Goal: Task Accomplishment & Management: Use online tool/utility

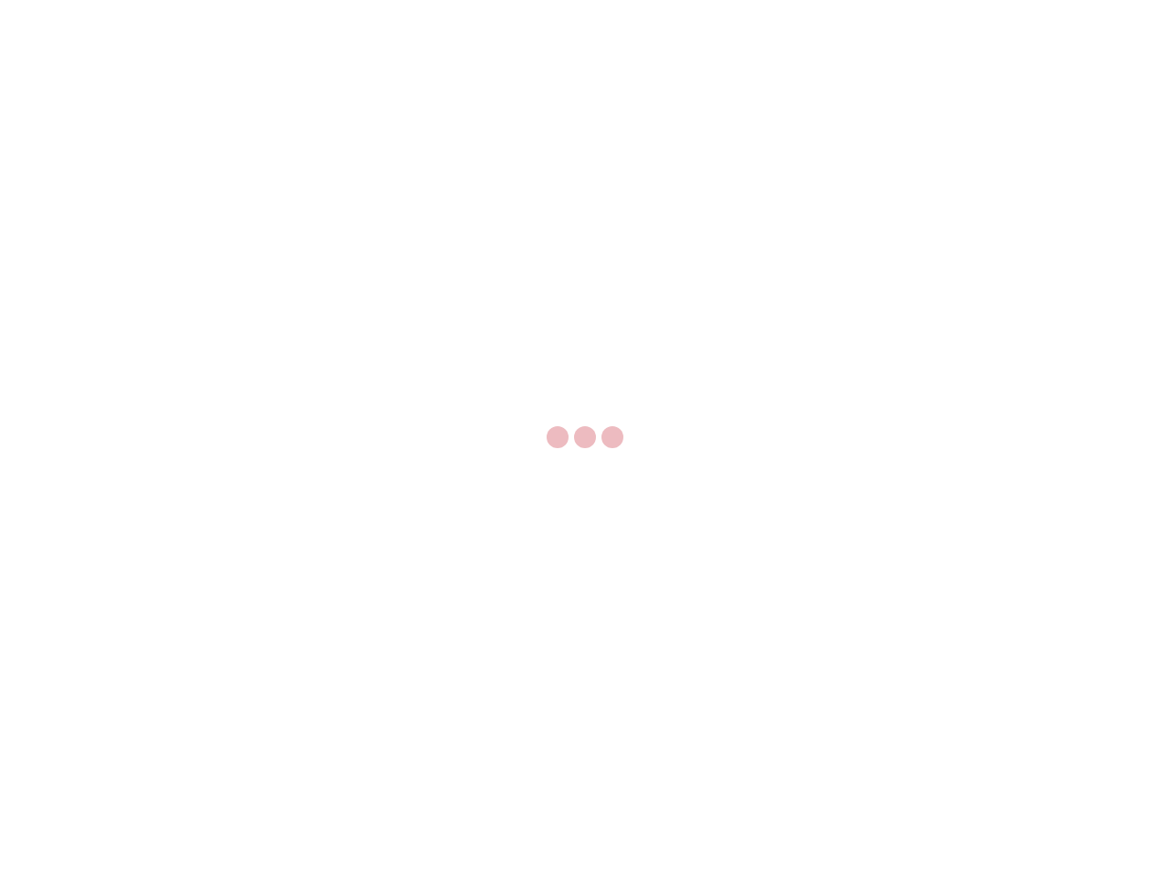
select select "US"
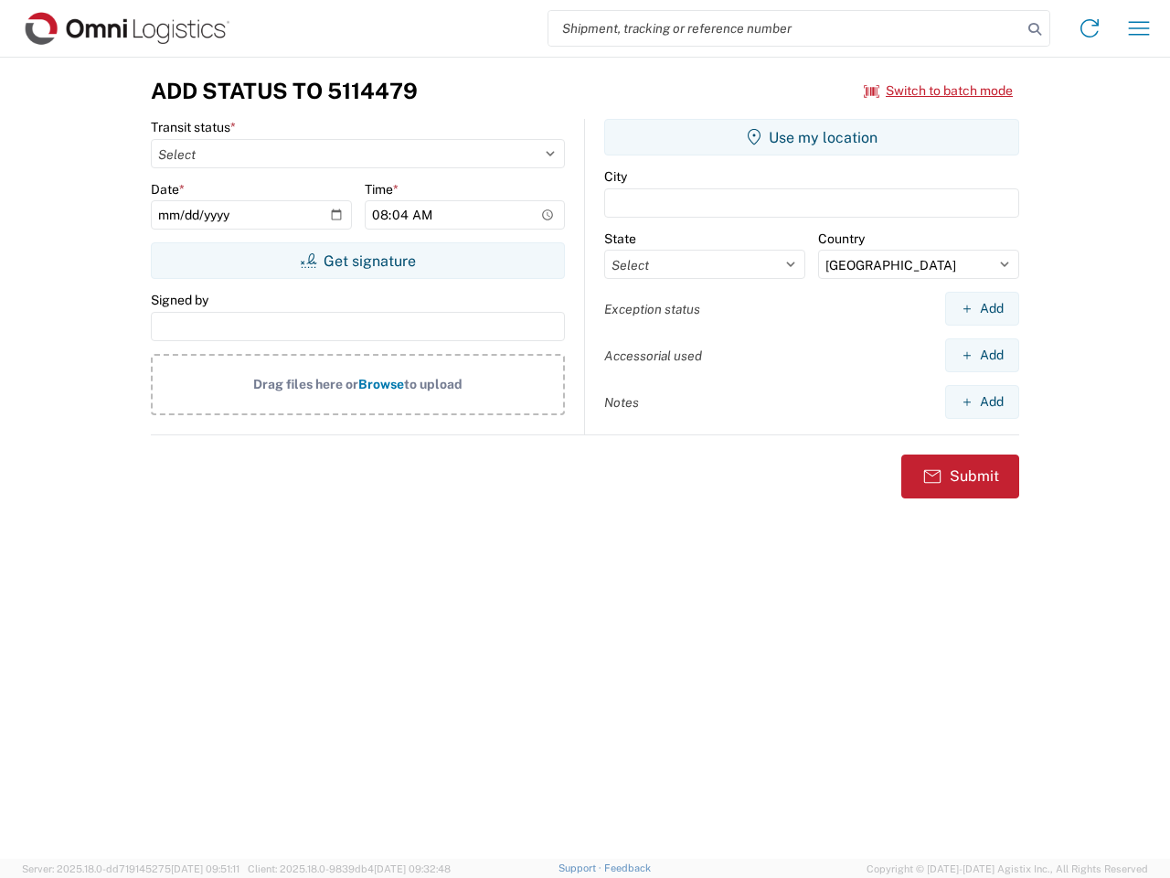
click at [785, 28] on input "search" at bounding box center [785, 28] width 474 height 35
click at [1035, 29] on icon at bounding box center [1035, 29] width 26 height 26
click at [1090, 28] on icon at bounding box center [1089, 28] width 29 height 29
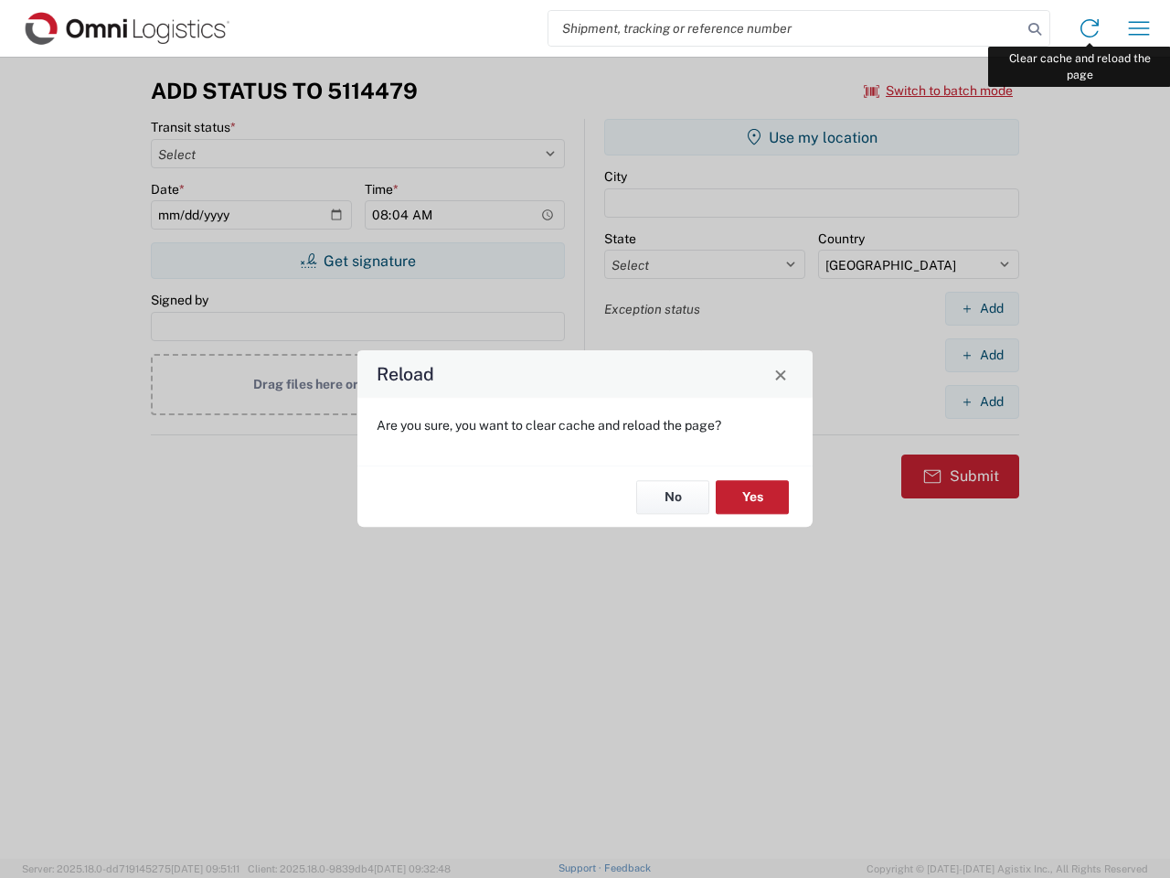
click at [1139, 28] on div "Reload Are you sure, you want to clear cache and reload the page? No Yes" at bounding box center [585, 439] width 1170 height 878
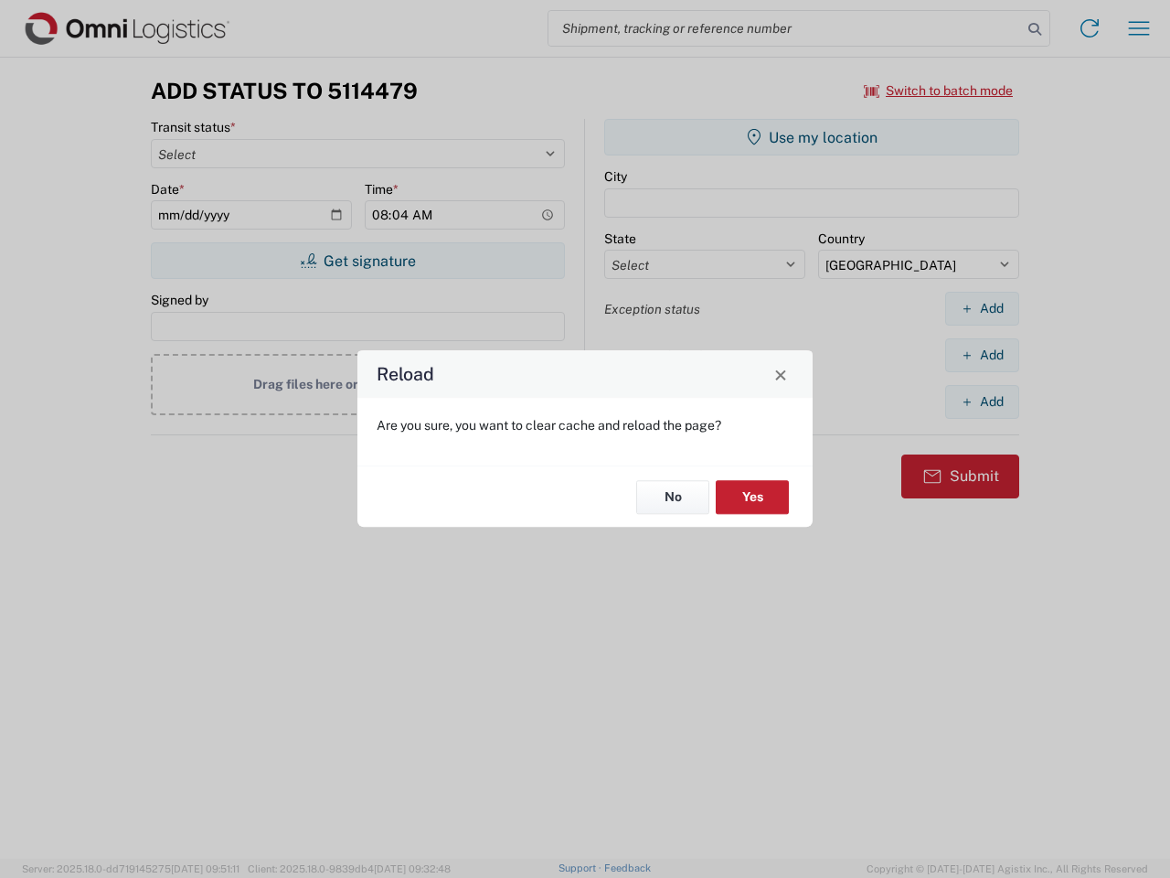
click at [939, 90] on div "Reload Are you sure, you want to clear cache and reload the page? No Yes" at bounding box center [585, 439] width 1170 height 878
click at [357, 261] on div "Reload Are you sure, you want to clear cache and reload the page? No Yes" at bounding box center [585, 439] width 1170 height 878
click at [812, 137] on div "Reload Are you sure, you want to clear cache and reload the page? No Yes" at bounding box center [585, 439] width 1170 height 878
click at [982, 308] on div "Reload Are you sure, you want to clear cache and reload the page? No Yes" at bounding box center [585, 439] width 1170 height 878
click at [982, 355] on div "Reload Are you sure, you want to clear cache and reload the page? No Yes" at bounding box center [585, 439] width 1170 height 878
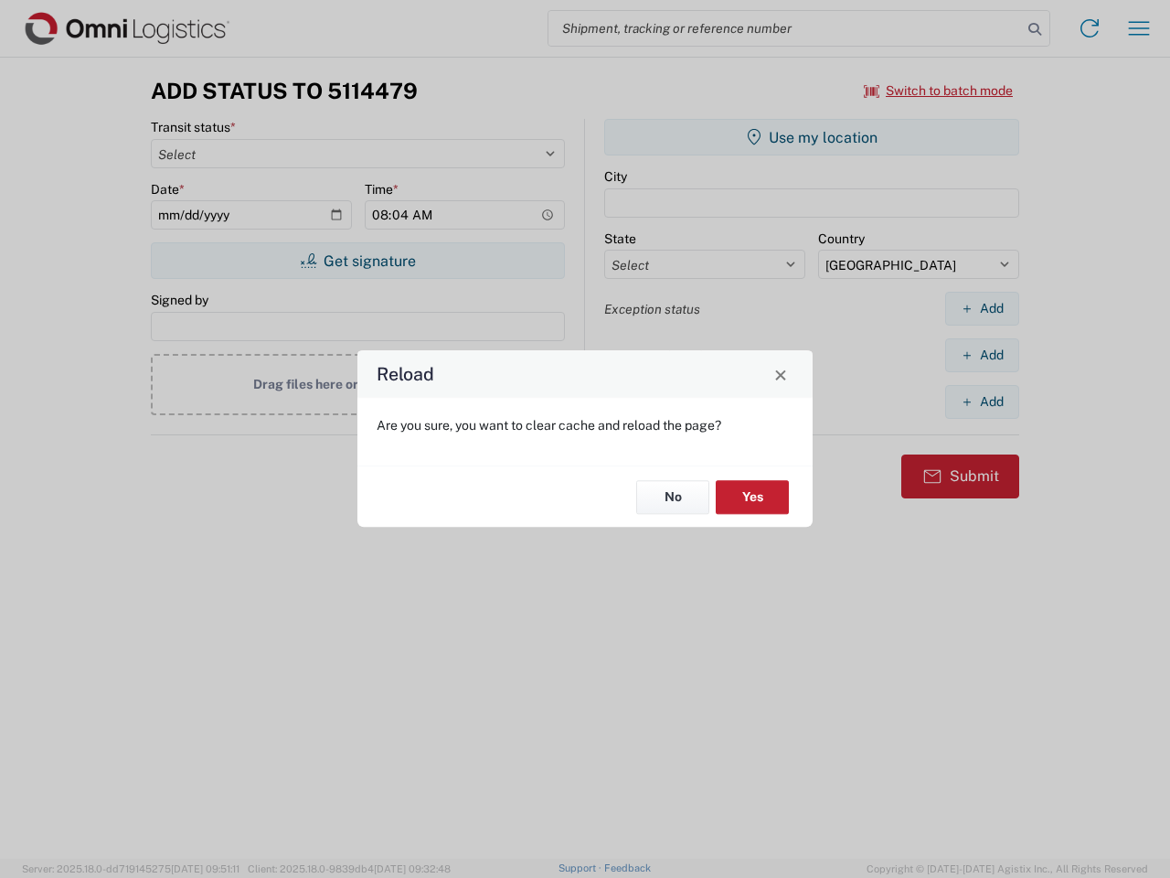
click at [982, 401] on div "Reload Are you sure, you want to clear cache and reload the page? No Yes" at bounding box center [585, 439] width 1170 height 878
